Goal: Check status: Check status

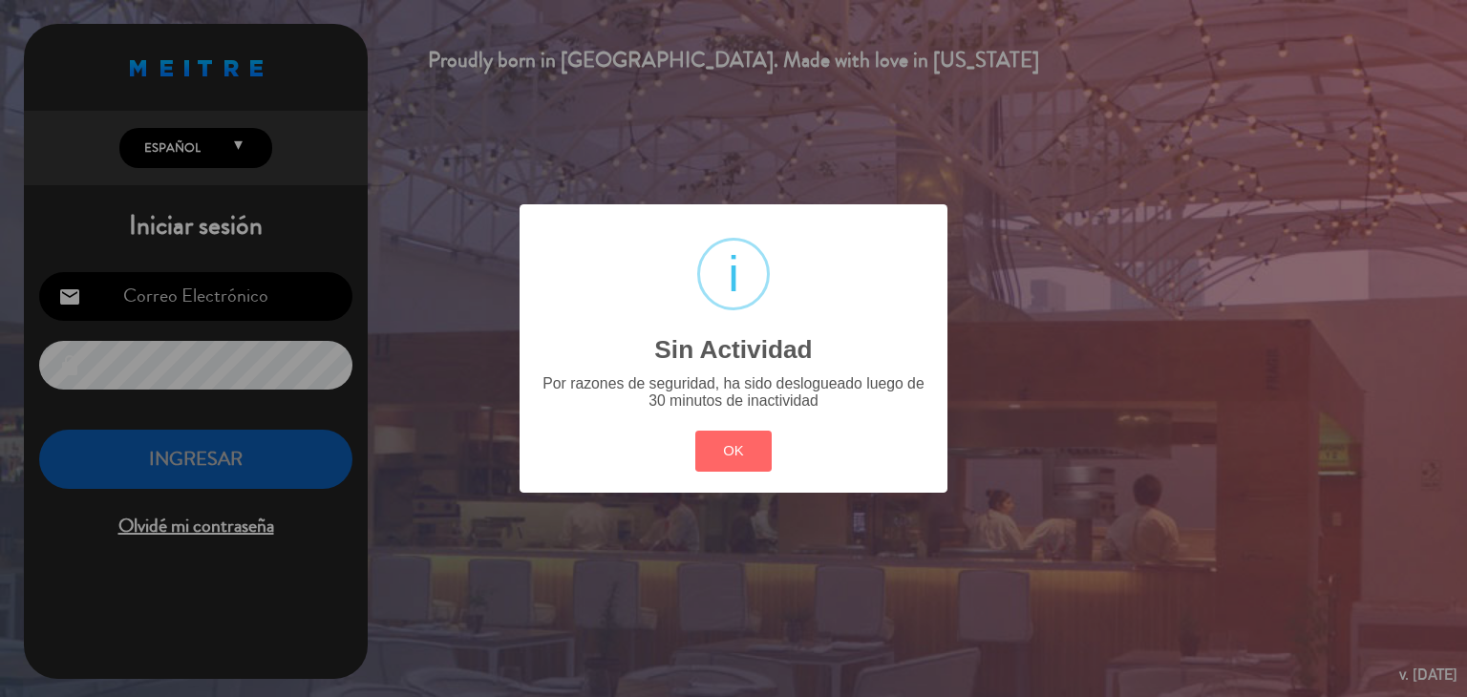
type input "[EMAIL_ADDRESS][DOMAIN_NAME]"
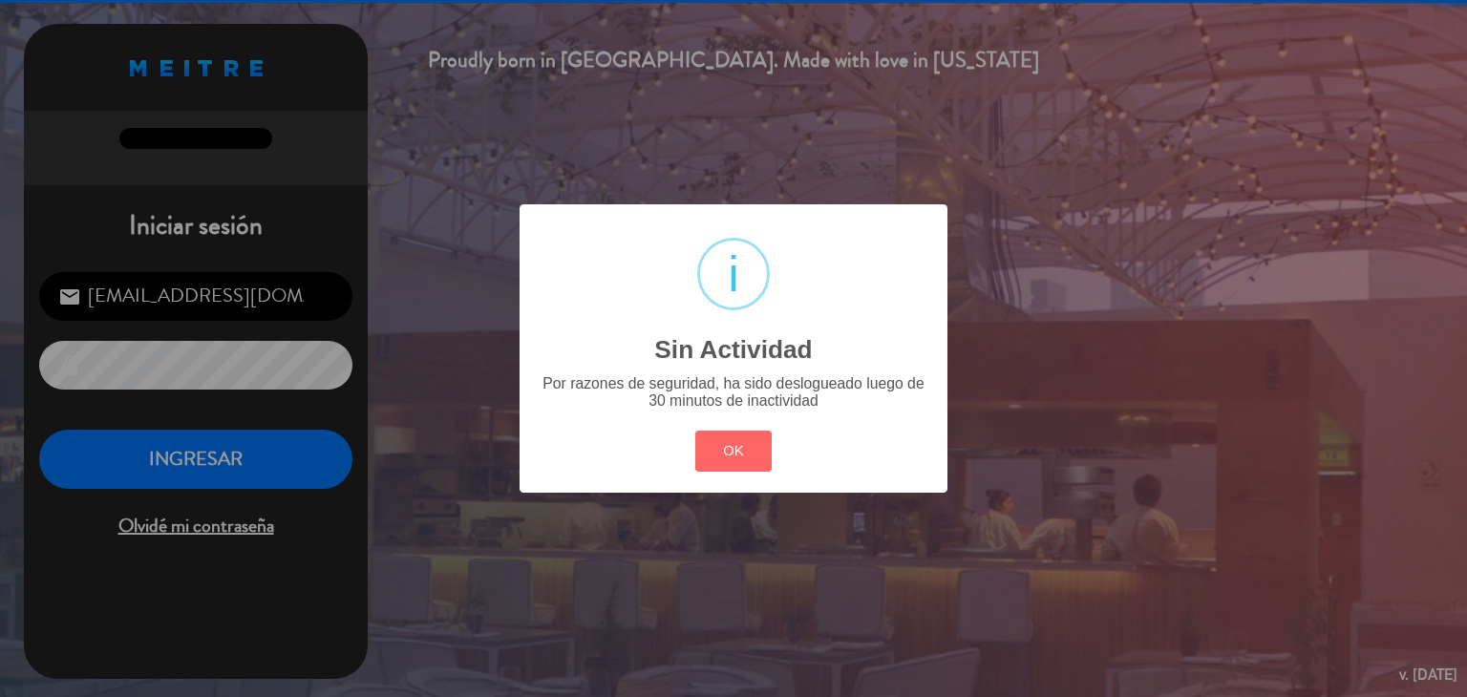
click at [682, 468] on div "? ! i Sin Actividad × Por razones de seguridad, ha sido deslogueado luego de 30…" at bounding box center [734, 348] width 428 height 288
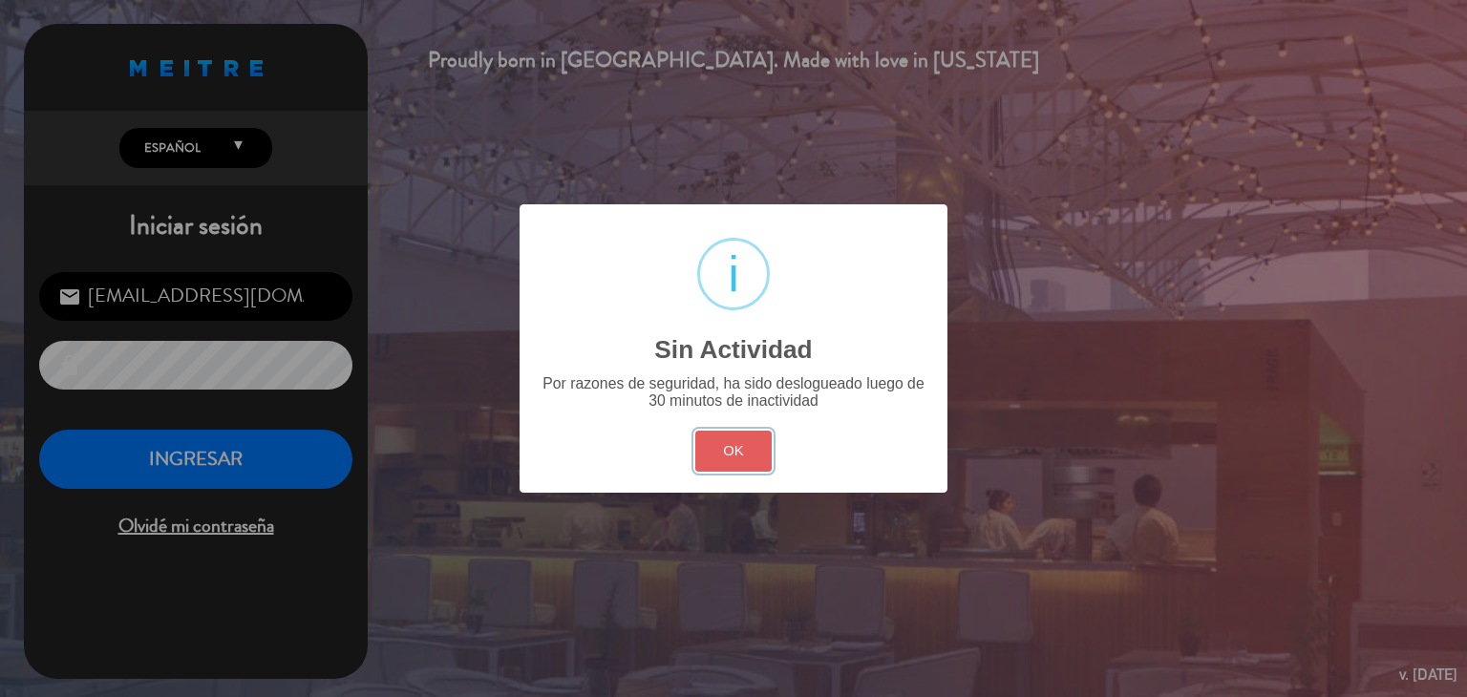
click at [695, 456] on button "OK" at bounding box center [733, 451] width 77 height 41
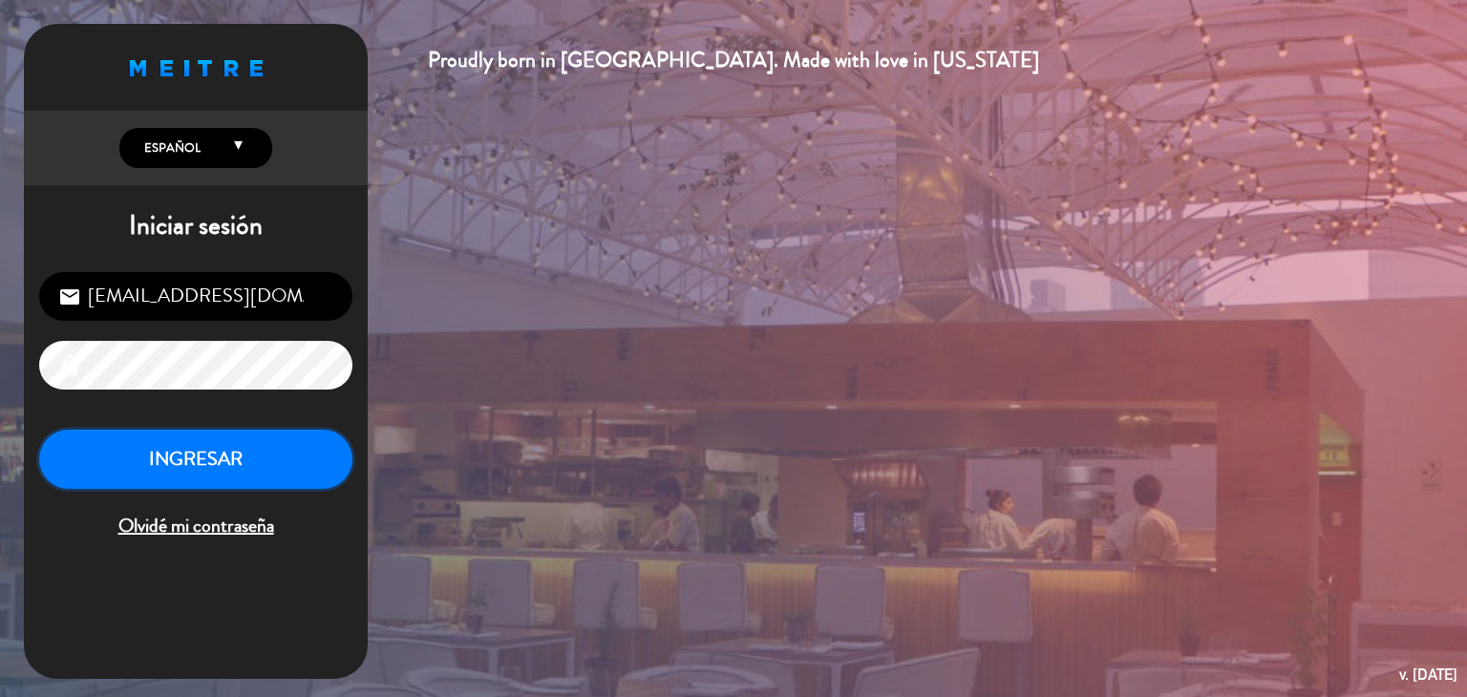
click at [234, 479] on button "INGRESAR" at bounding box center [195, 460] width 313 height 60
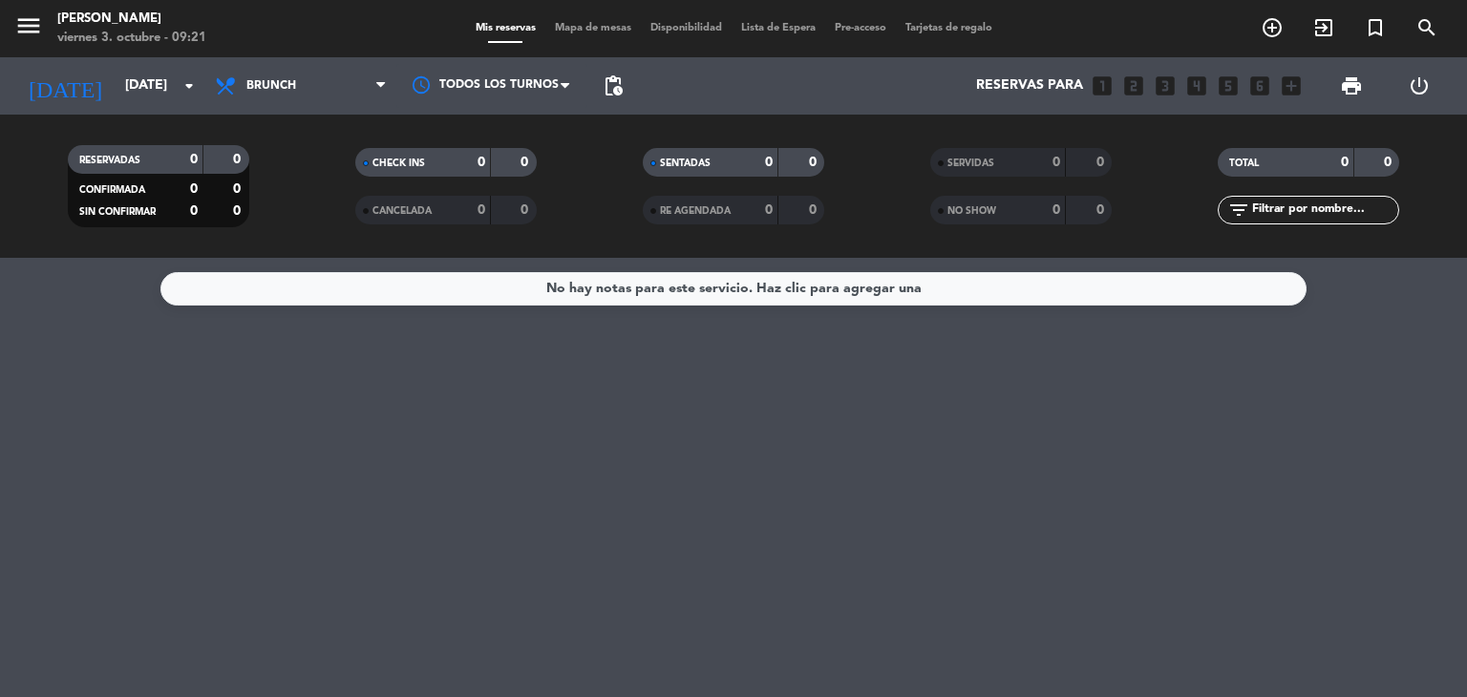
click at [180, 108] on div "[DATE] [DATE] arrow_drop_down" at bounding box center [109, 85] width 191 height 57
click at [173, 95] on input "[DATE]" at bounding box center [206, 86] width 181 height 34
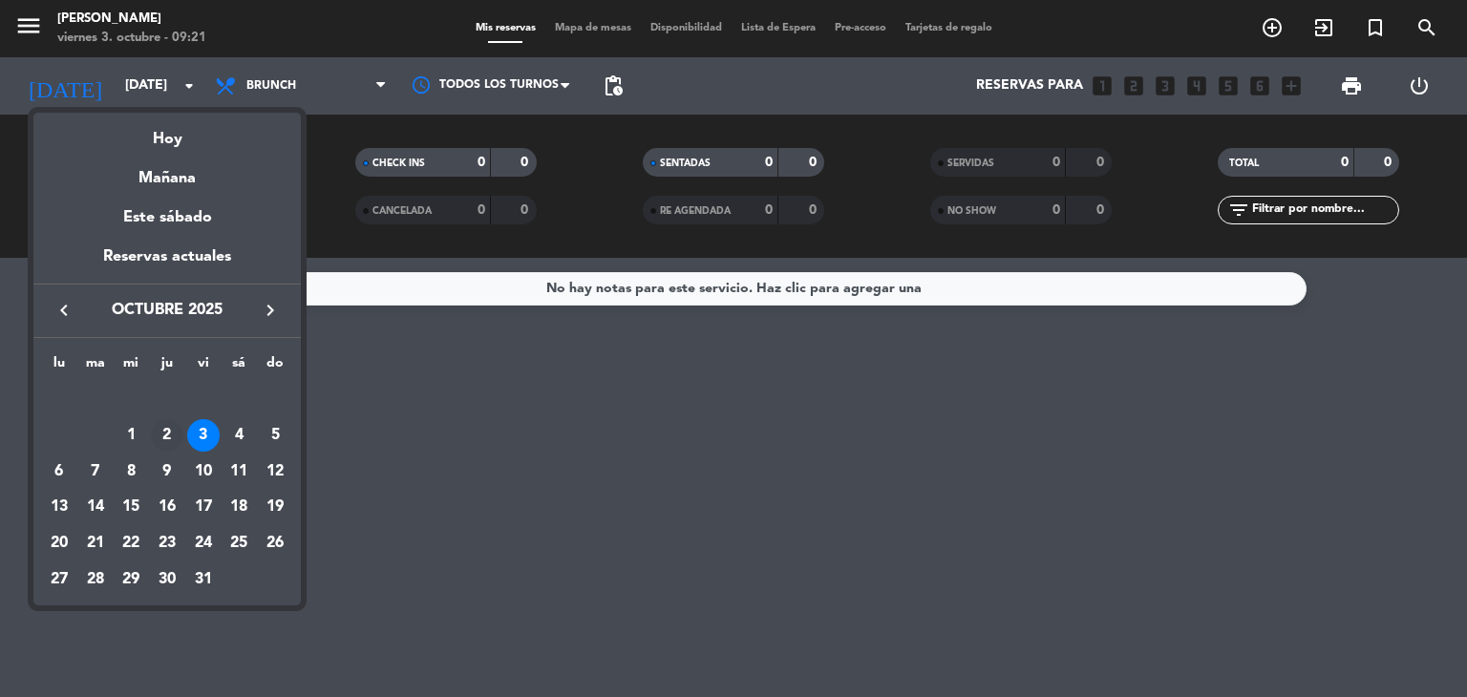
click at [164, 432] on div "2" at bounding box center [167, 435] width 32 height 32
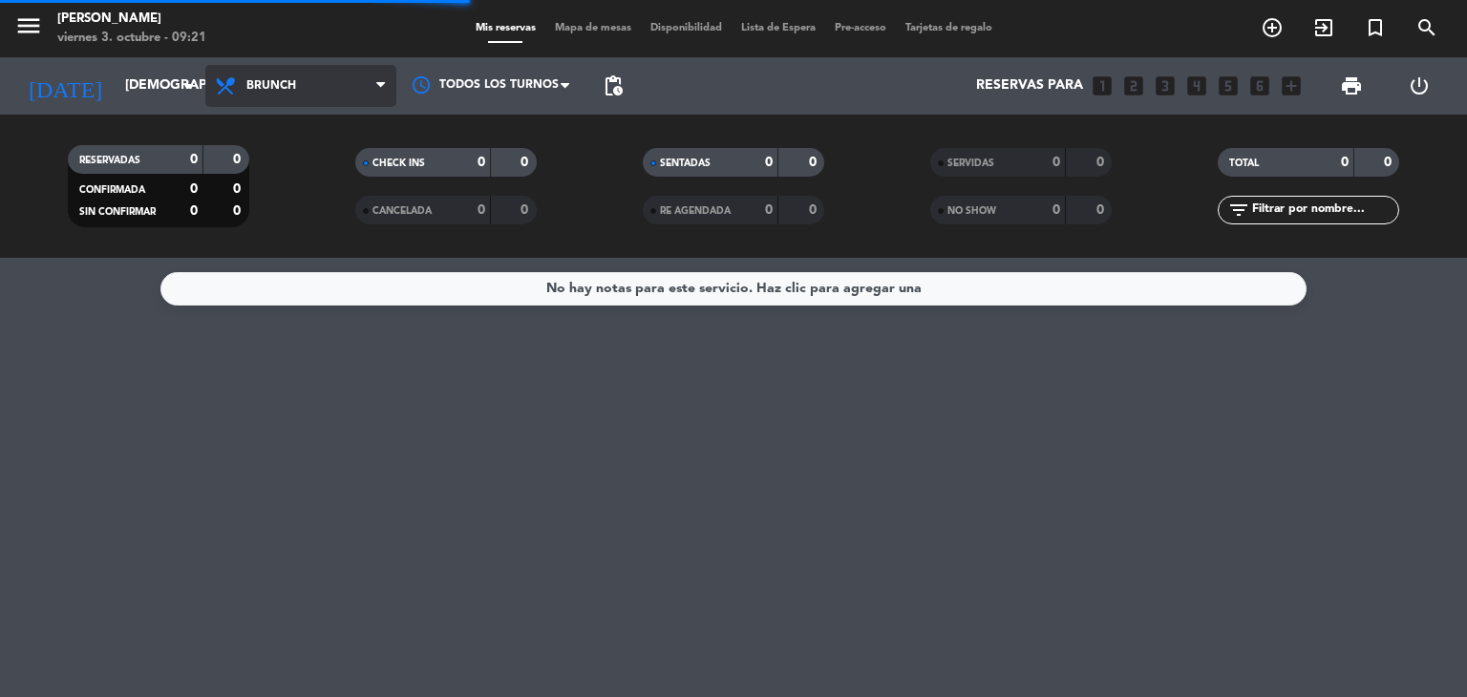
click at [284, 102] on span "Brunch" at bounding box center [300, 86] width 191 height 42
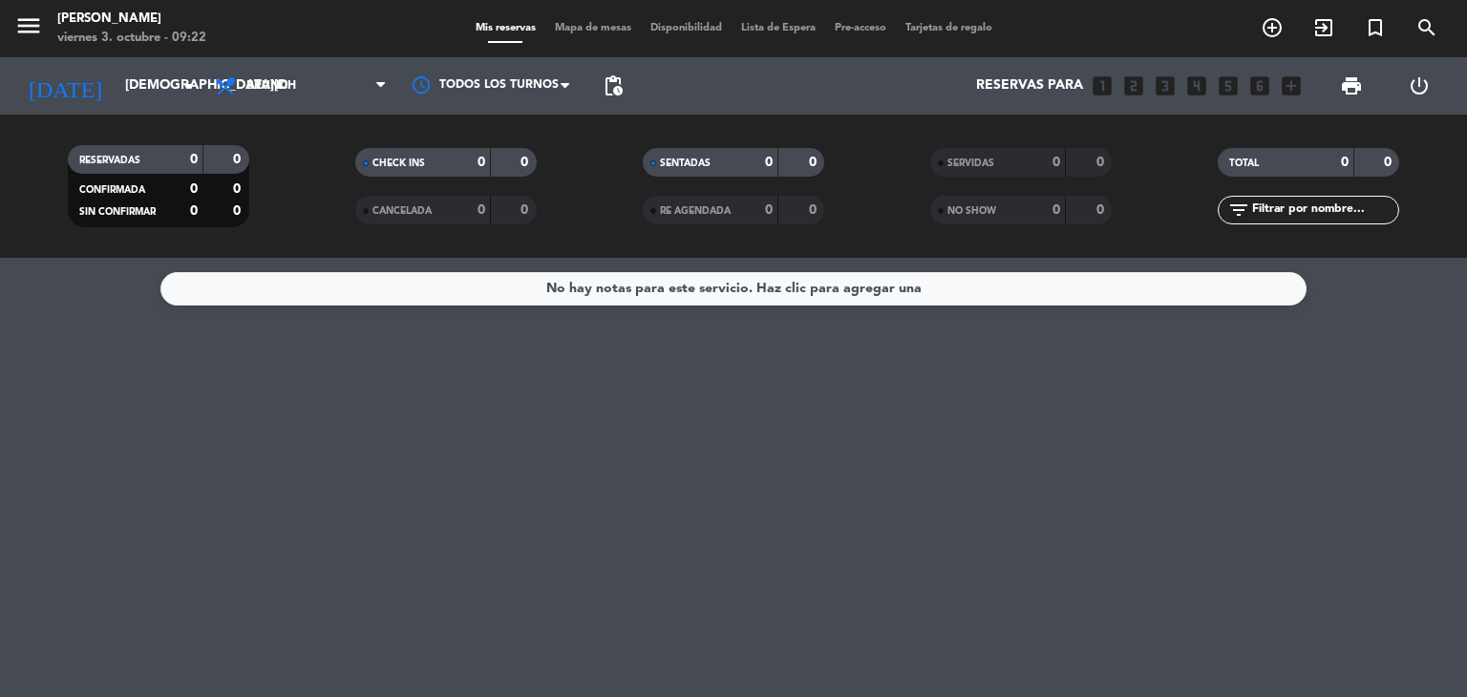
click at [279, 112] on div "Todos los servicios Brunch Almuerzo Cena Brunch Todos los servicios Brunch Almu…" at bounding box center [300, 85] width 191 height 57
click at [286, 101] on span "Brunch" at bounding box center [300, 86] width 191 height 42
click at [256, 254] on div "menu [PERSON_NAME][DATE] 3. octubre - 09:22 Mis reservas Mapa de mesas Disponib…" at bounding box center [733, 129] width 1467 height 258
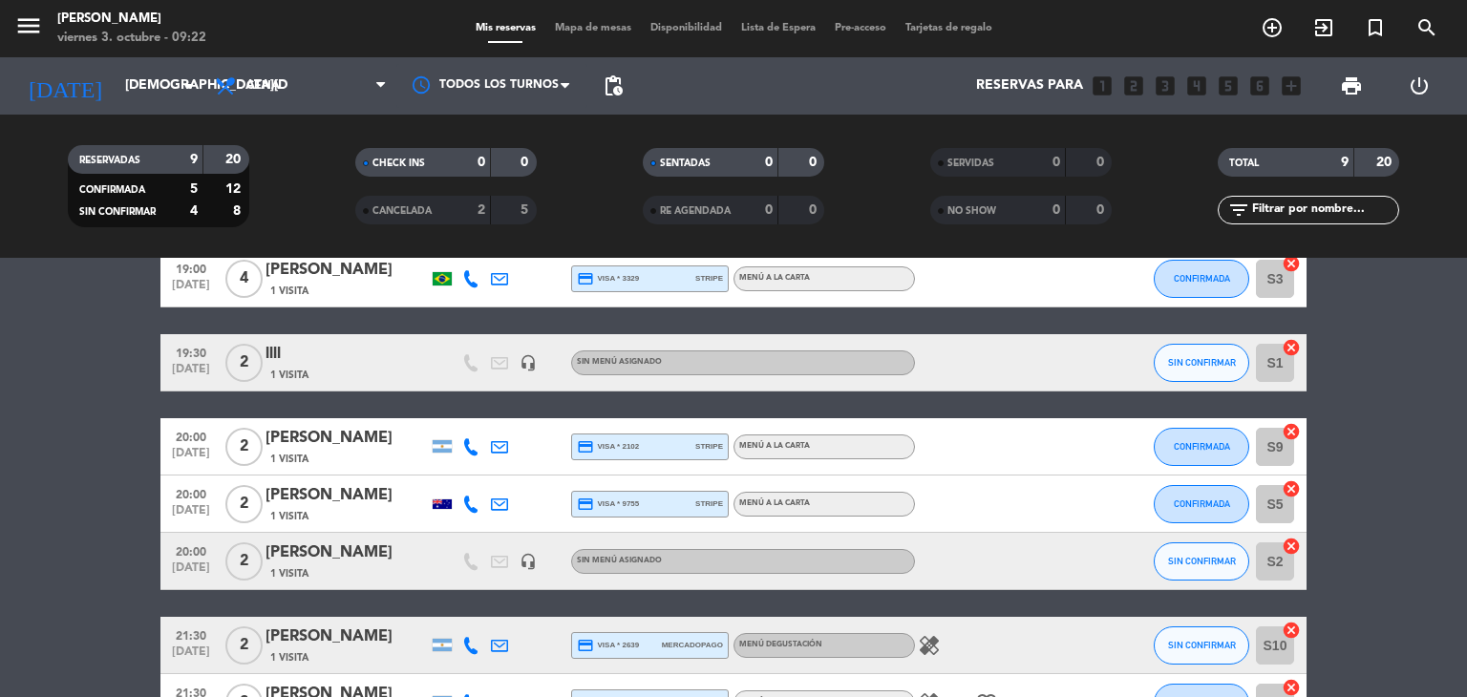
scroll to position [340, 0]
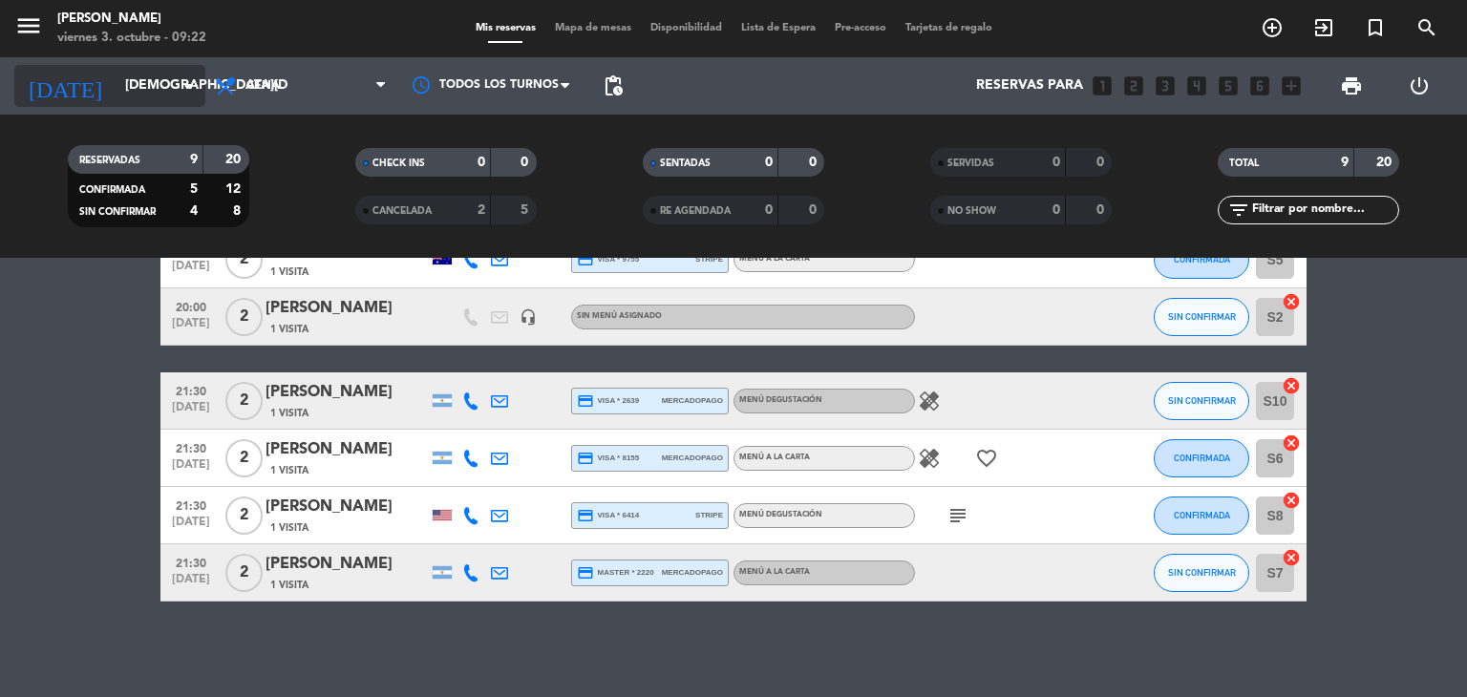
click at [181, 89] on icon "arrow_drop_down" at bounding box center [189, 86] width 23 height 23
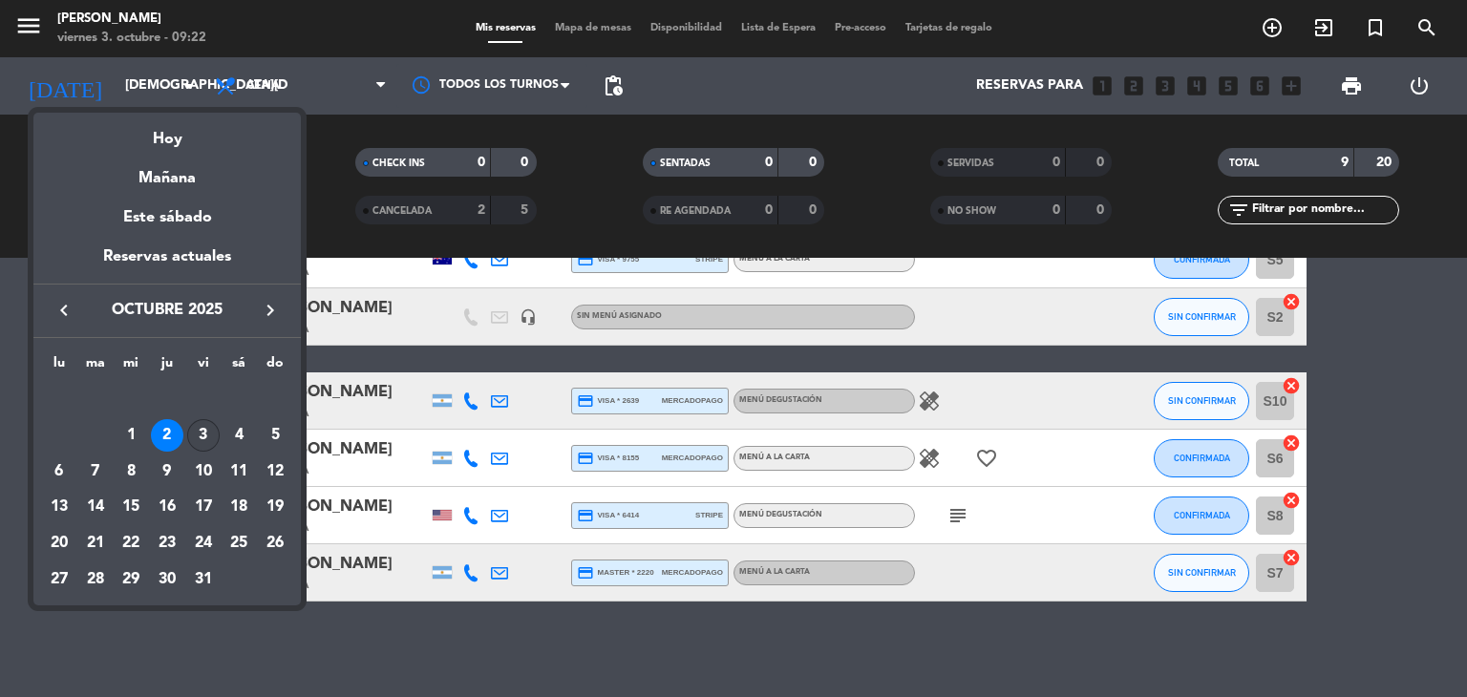
click at [195, 434] on div "3" at bounding box center [203, 435] width 32 height 32
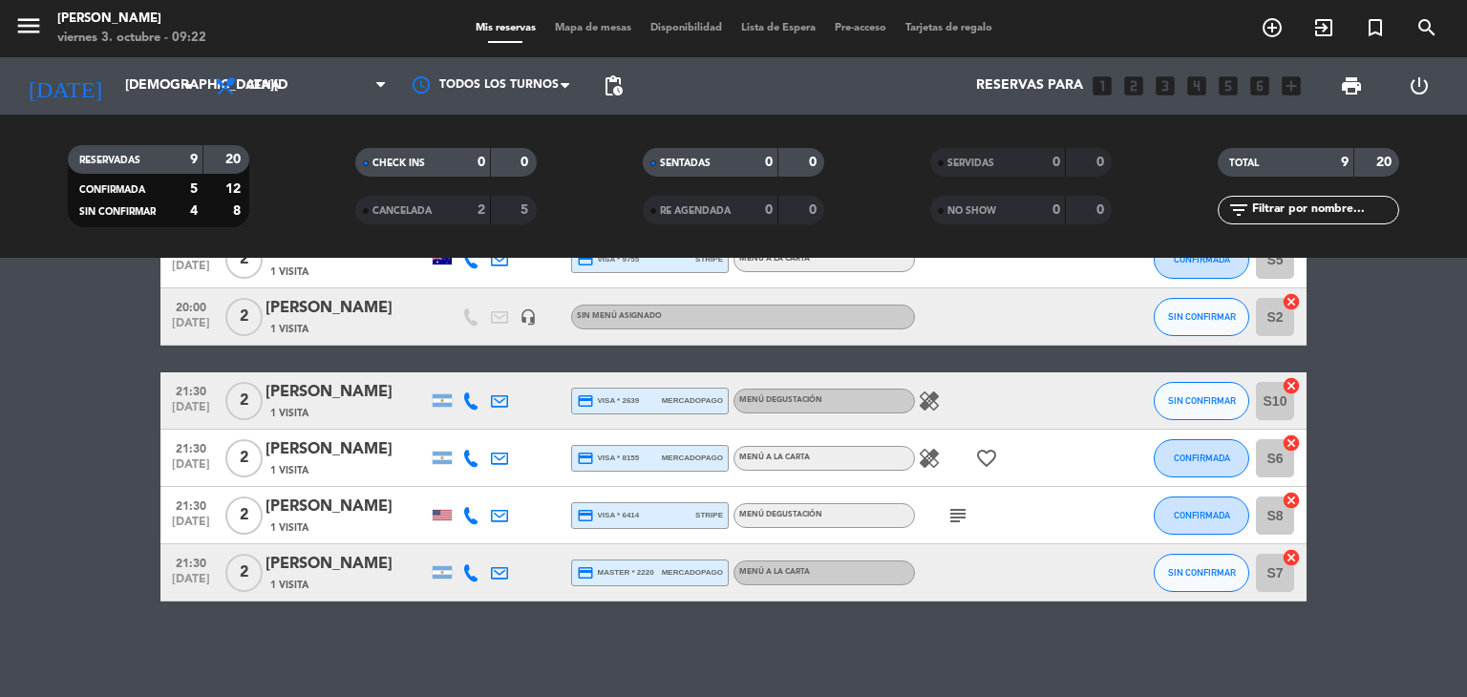
type input "[DATE]"
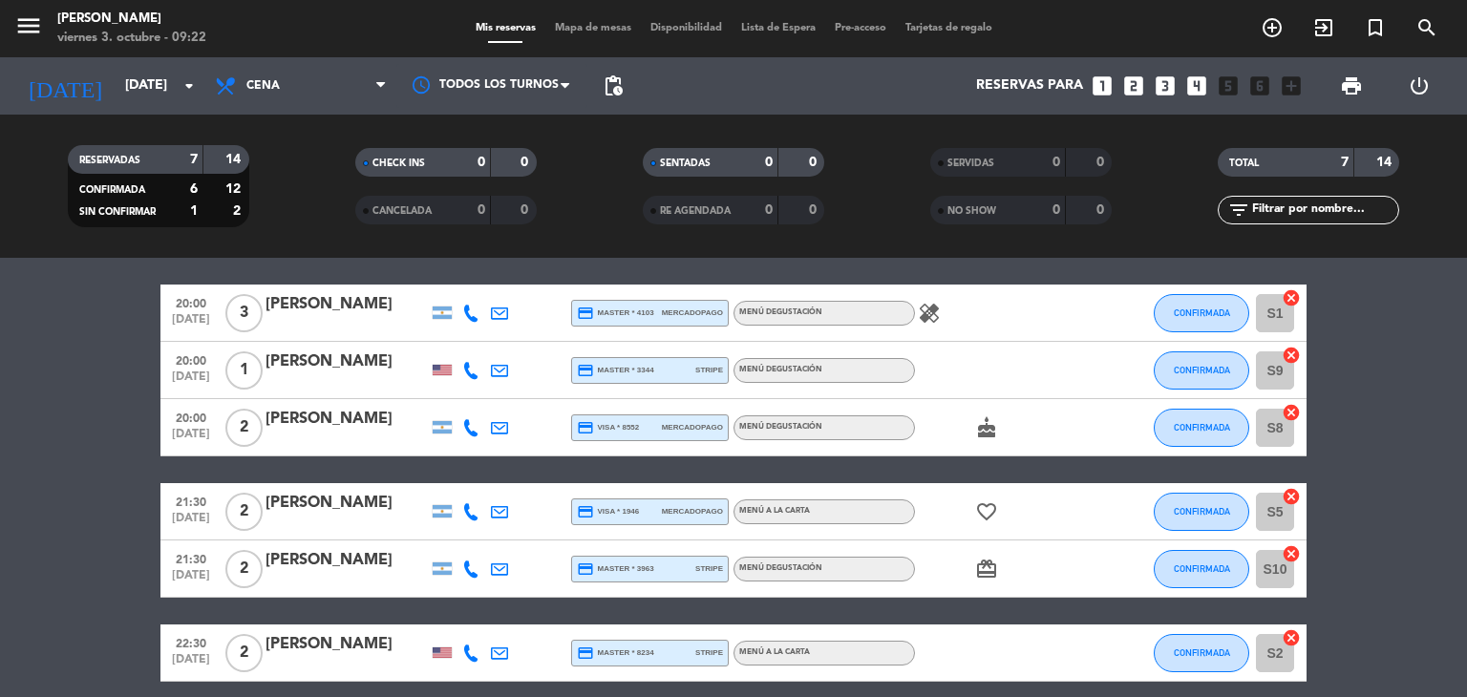
scroll to position [34, 0]
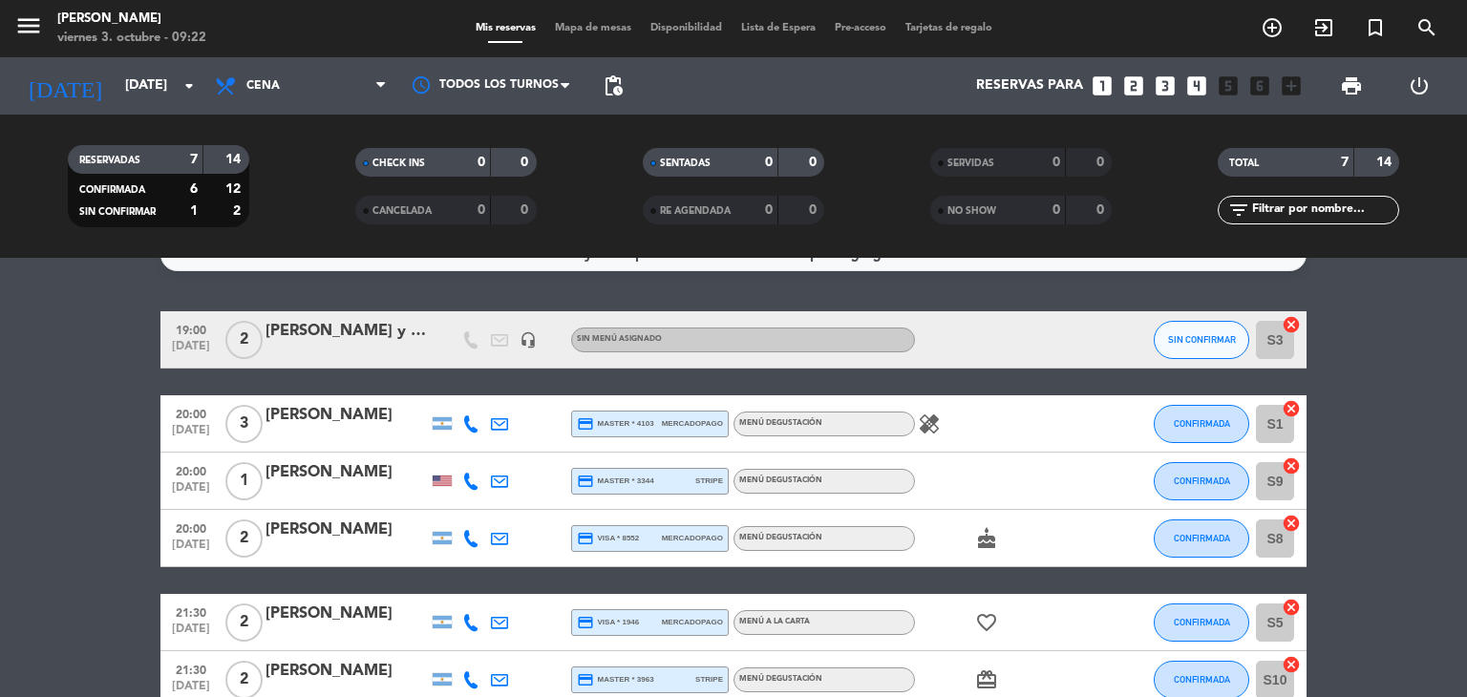
click at [929, 431] on icon "healing" at bounding box center [929, 424] width 23 height 23
click at [929, 429] on icon "healing" at bounding box center [929, 424] width 23 height 23
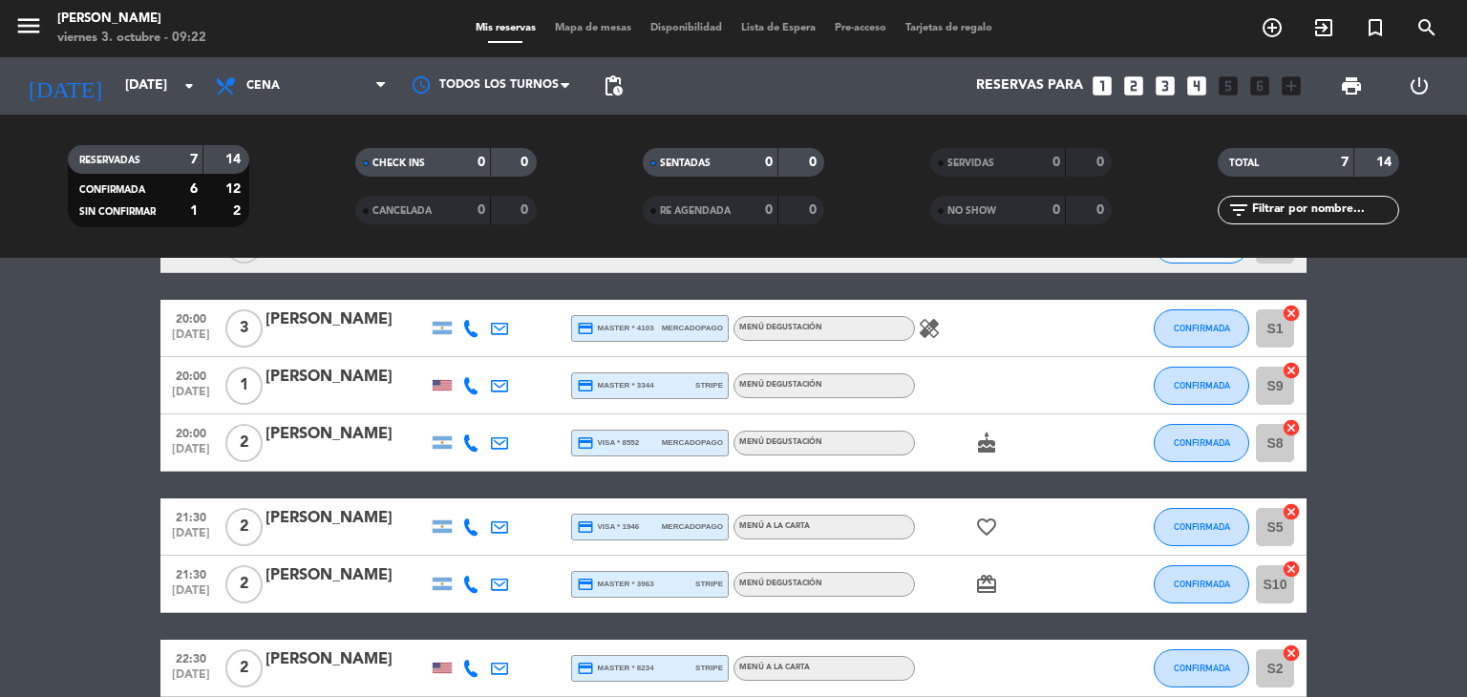
click at [982, 528] on icon "favorite_border" at bounding box center [986, 527] width 23 height 23
click at [983, 451] on icon "cake" at bounding box center [986, 443] width 23 height 23
click at [983, 583] on icon "card_giftcard" at bounding box center [986, 584] width 23 height 23
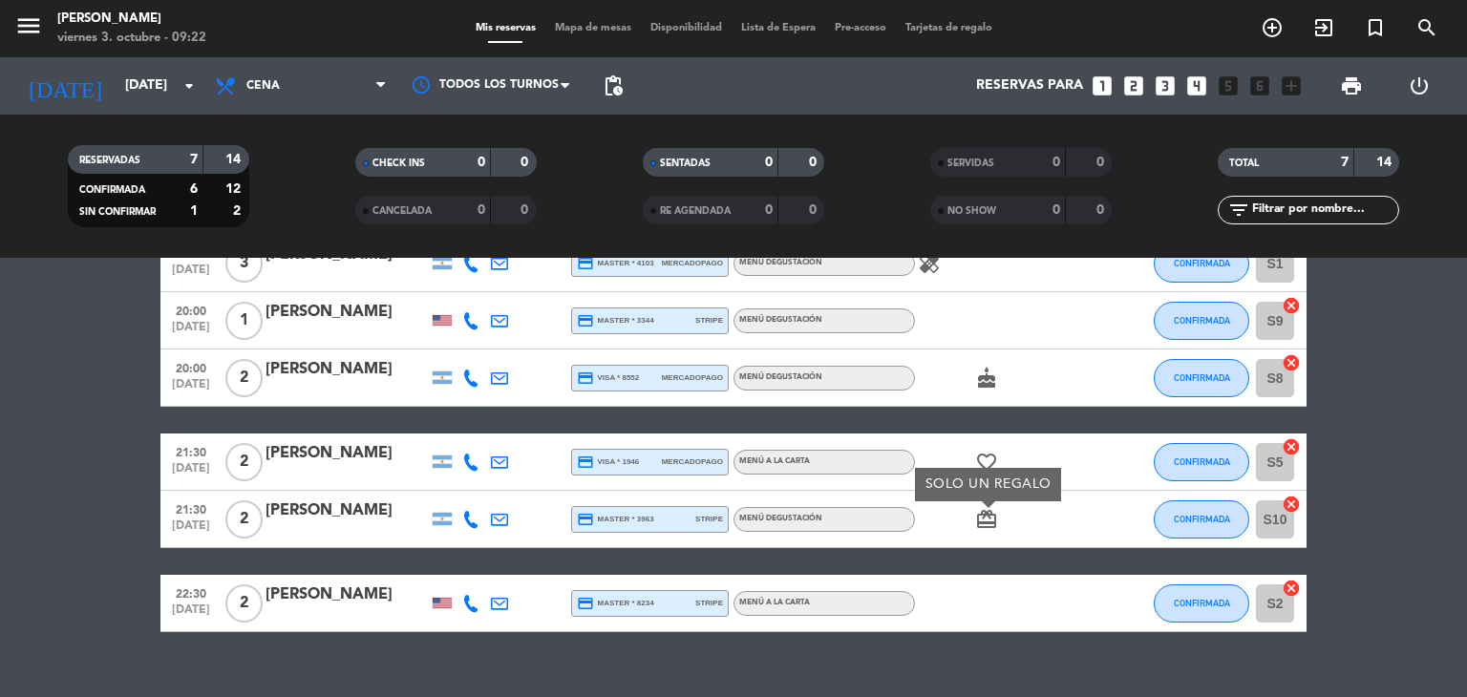
scroll to position [225, 0]
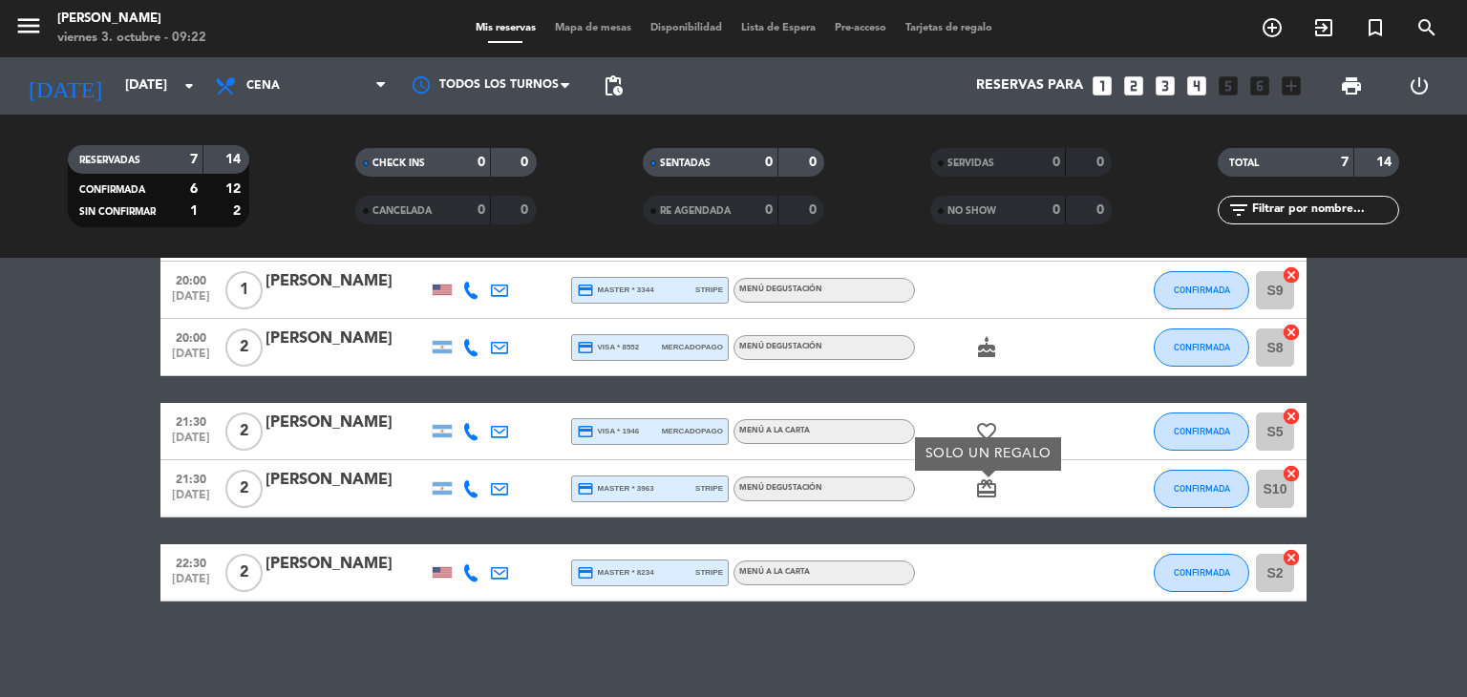
drag, startPoint x: 940, startPoint y: 565, endPoint x: 884, endPoint y: 456, distance: 123.5
click at [931, 555] on div at bounding box center [1001, 572] width 172 height 56
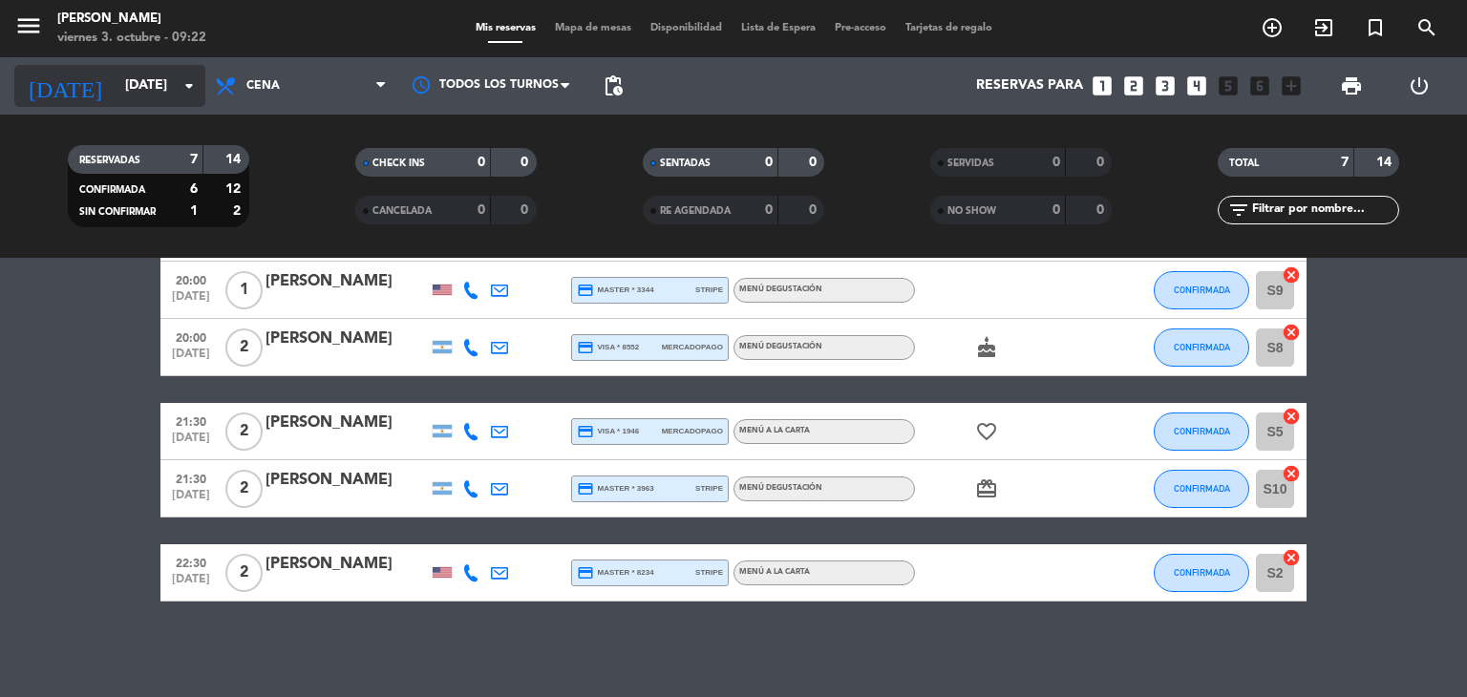
click at [186, 99] on input "[DATE]" at bounding box center [206, 86] width 181 height 34
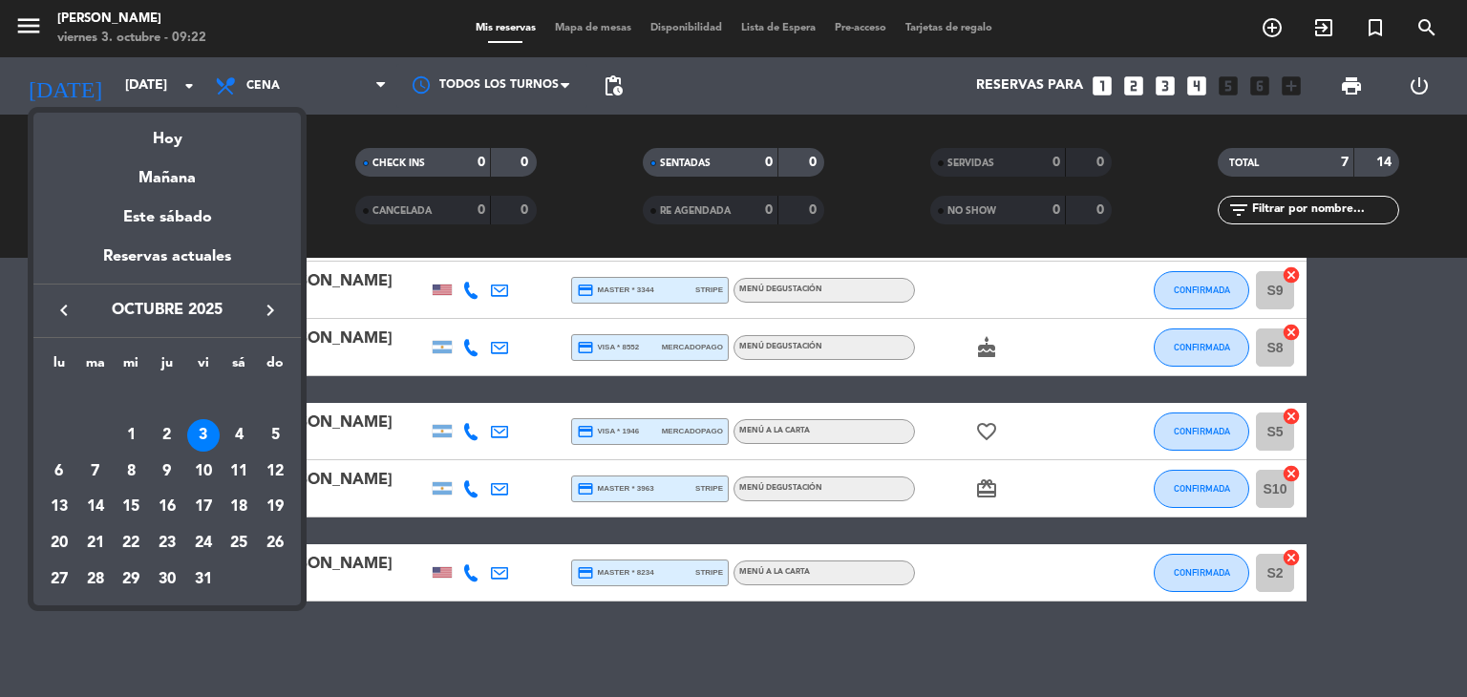
click at [163, 101] on div at bounding box center [733, 348] width 1467 height 697
